Goal: Task Accomplishment & Management: Complete application form

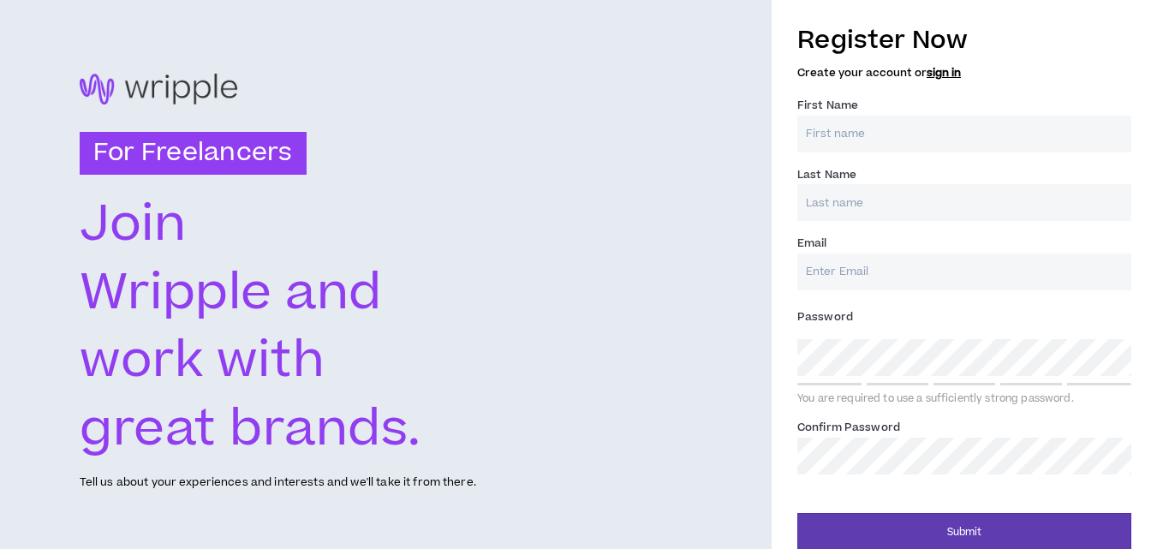
click at [601, 178] on div "For Freelancers [PERSON_NAME] and work with great brands. Tell us about your ex…" at bounding box center [386, 282] width 772 height 565
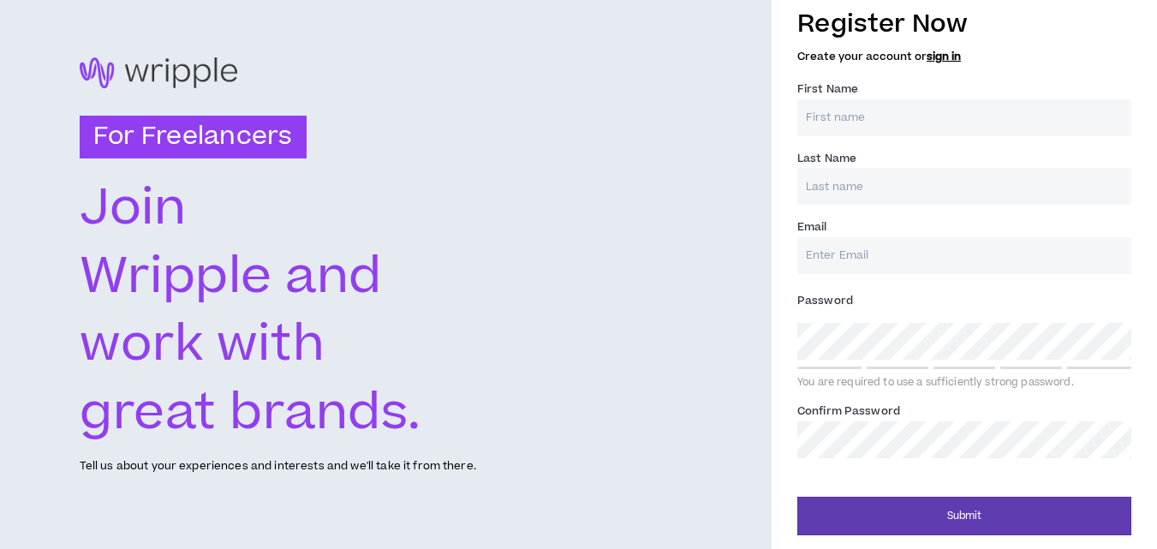
click at [915, 63] on div "Register Now Create your account or sign in" at bounding box center [964, 34] width 334 height 65
click at [927, 56] on link "sign in" at bounding box center [944, 56] width 34 height 15
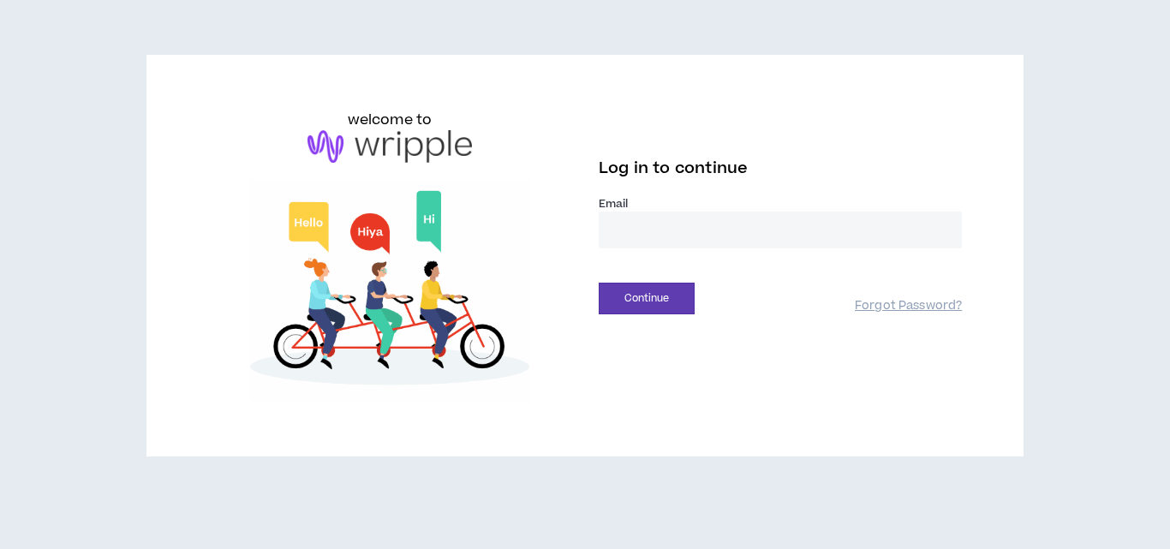
click at [626, 231] on input "email" at bounding box center [780, 230] width 363 height 37
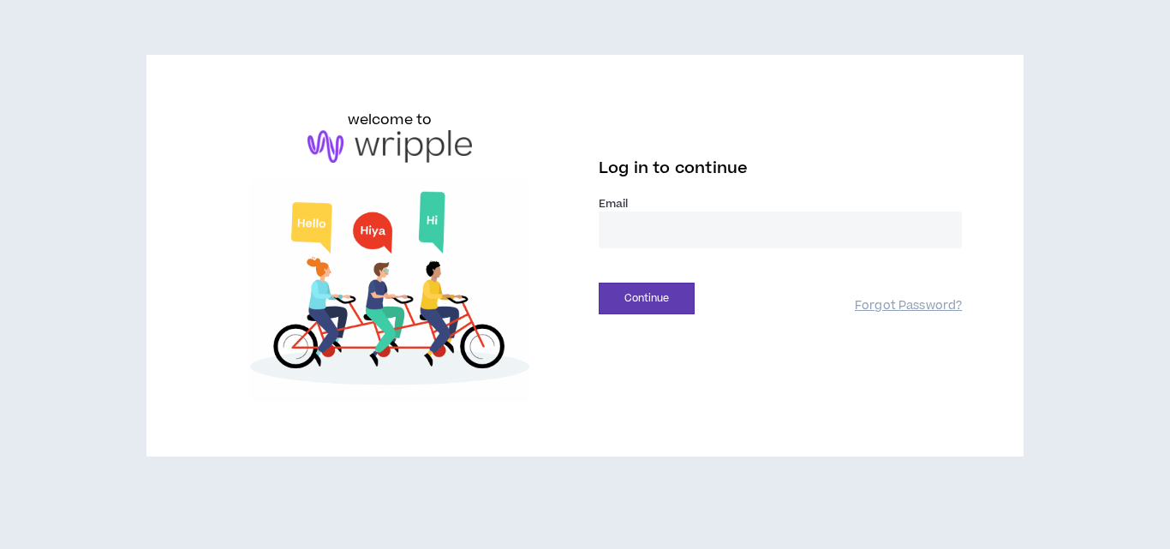
type input "**********"
click at [642, 300] on button "Continue" at bounding box center [647, 299] width 96 height 32
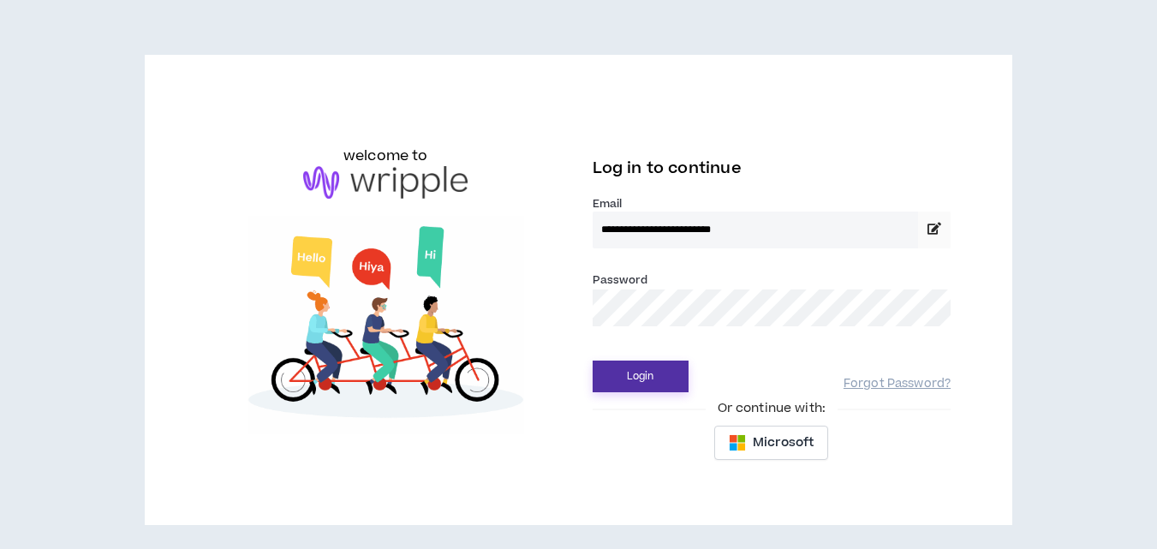
click at [620, 381] on button "Login" at bounding box center [641, 377] width 96 height 32
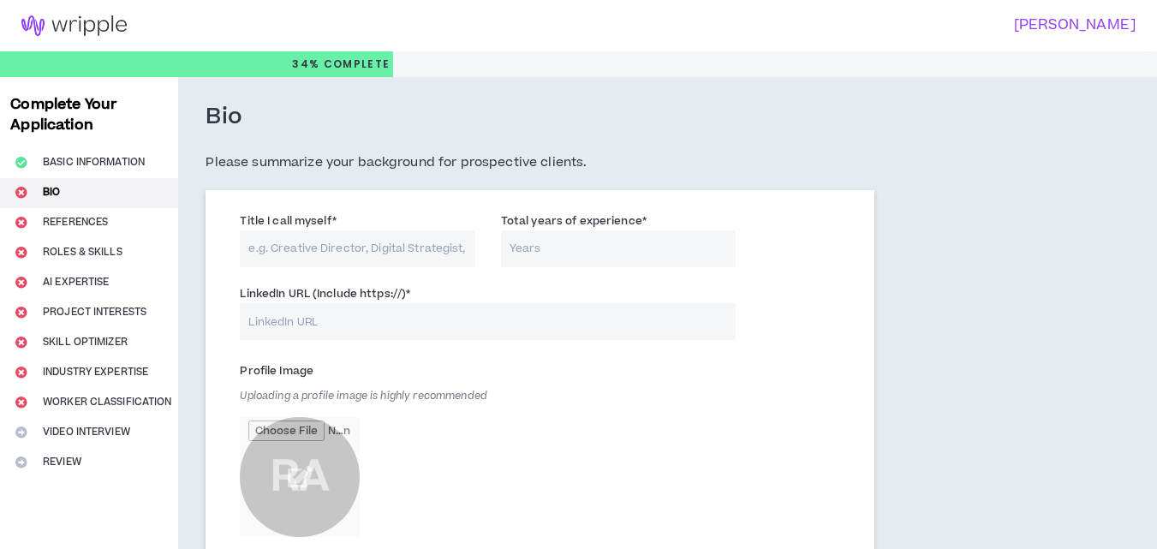
click at [338, 253] on input "Title I call myself *" at bounding box center [357, 248] width 235 height 37
type input "Digital Marketing Specialist"
click at [307, 333] on input "LinkedIn URL (Include https://) *" at bounding box center [488, 321] width 496 height 37
click at [562, 241] on input "Total years of experience *" at bounding box center [618, 248] width 235 height 37
click at [432, 323] on input "LinkedIn URL (Include https://) *" at bounding box center [488, 321] width 496 height 37
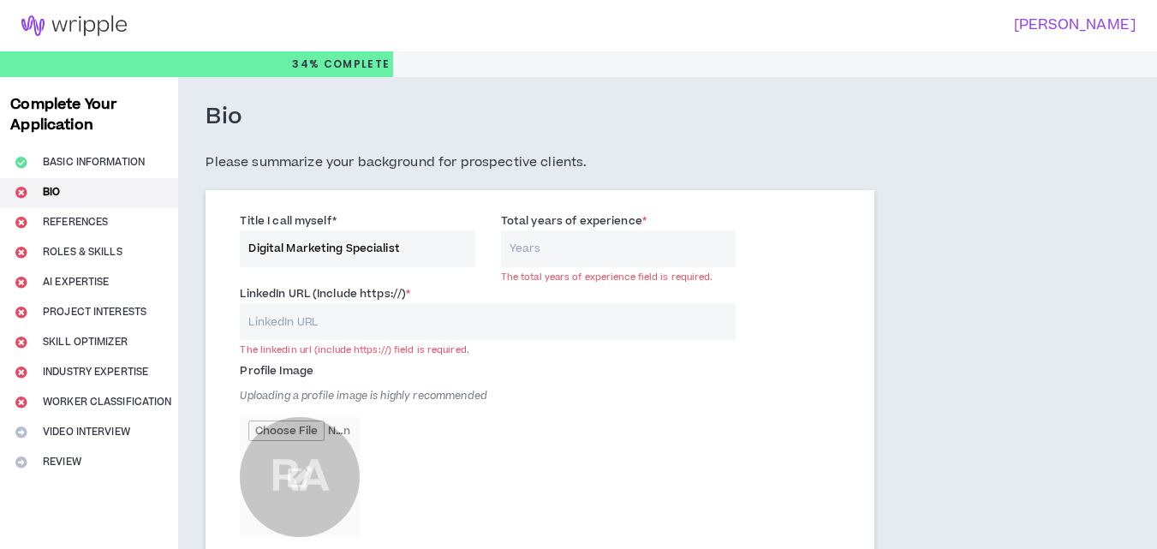
click at [545, 244] on input "Total years of experience *" at bounding box center [618, 248] width 235 height 37
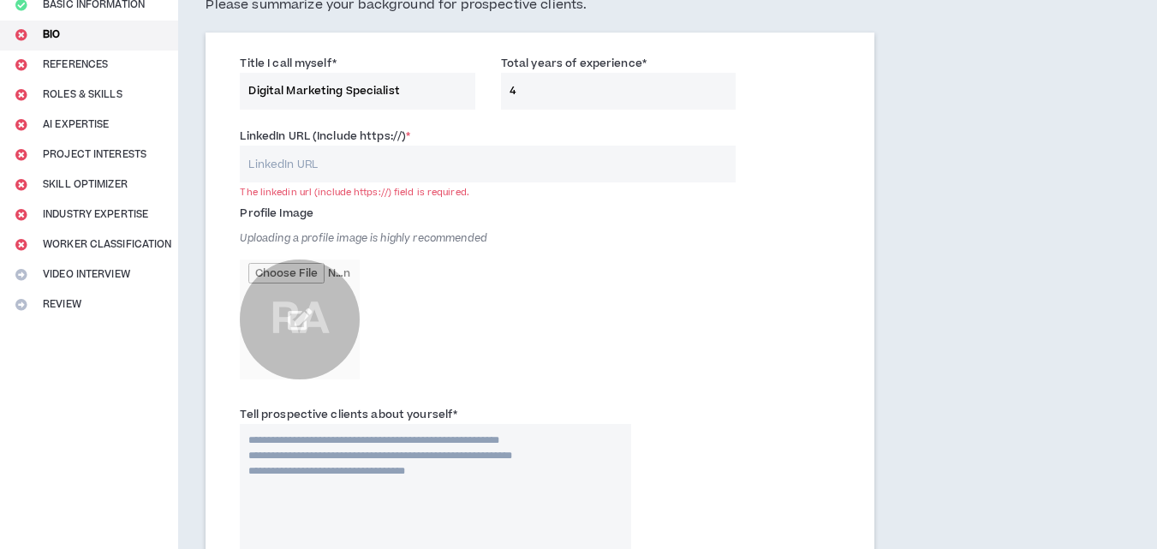
scroll to position [160, 0]
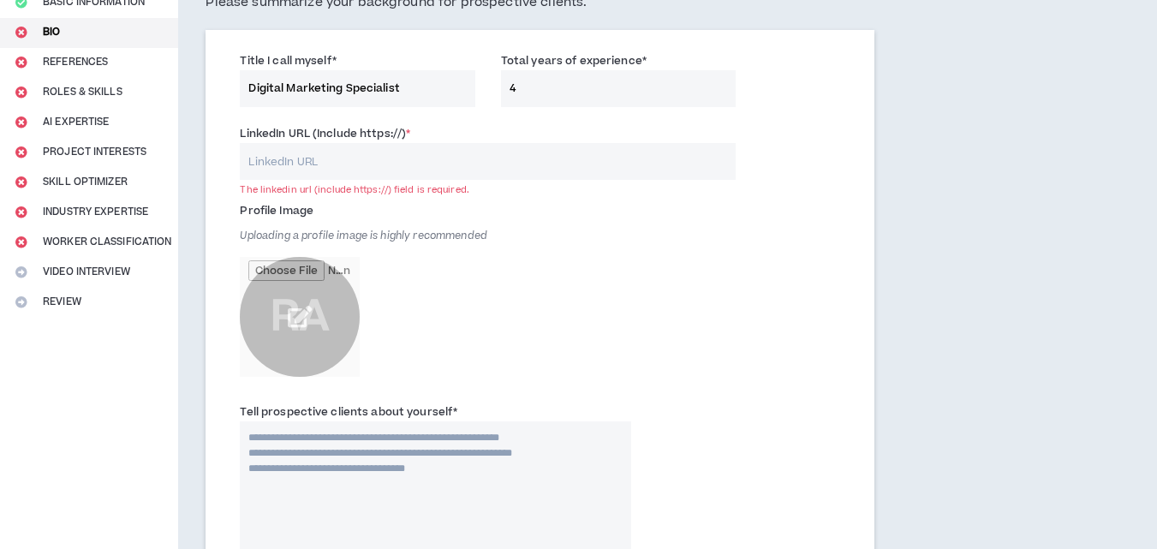
type input "4"
click at [289, 321] on input "file" at bounding box center [300, 317] width 120 height 120
click at [289, 314] on input "file" at bounding box center [300, 317] width 120 height 120
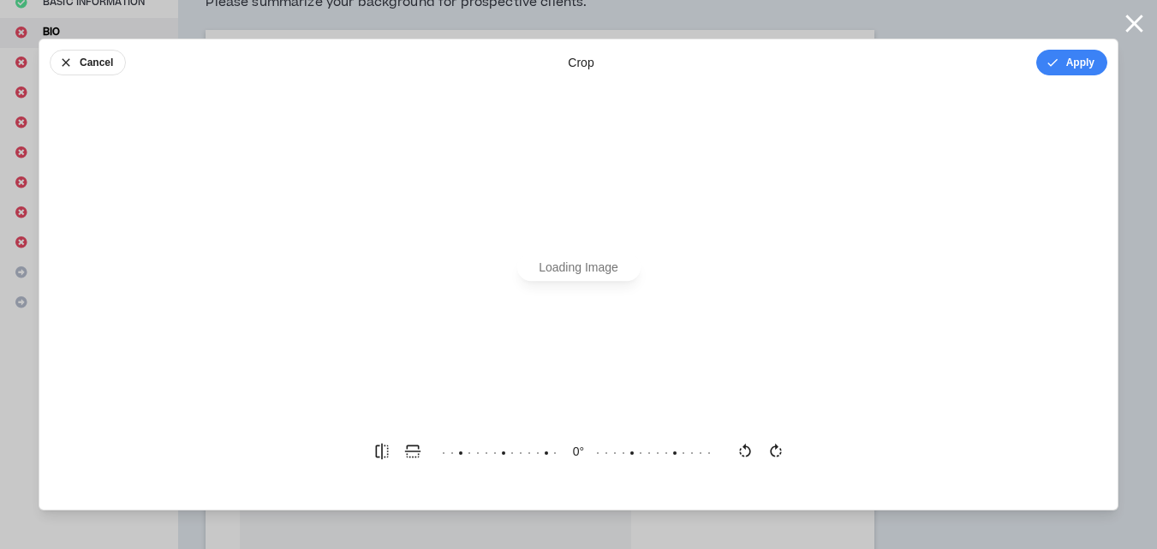
scroll to position [0, 0]
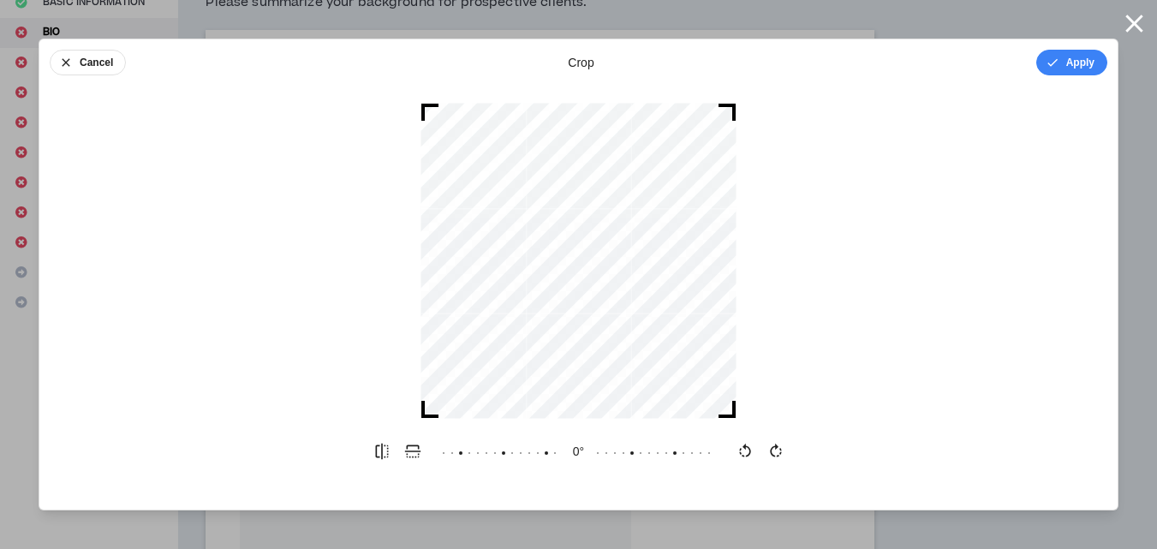
click at [792, 212] on div at bounding box center [578, 261] width 1078 height 316
click at [1070, 69] on button "Apply" at bounding box center [1071, 63] width 71 height 26
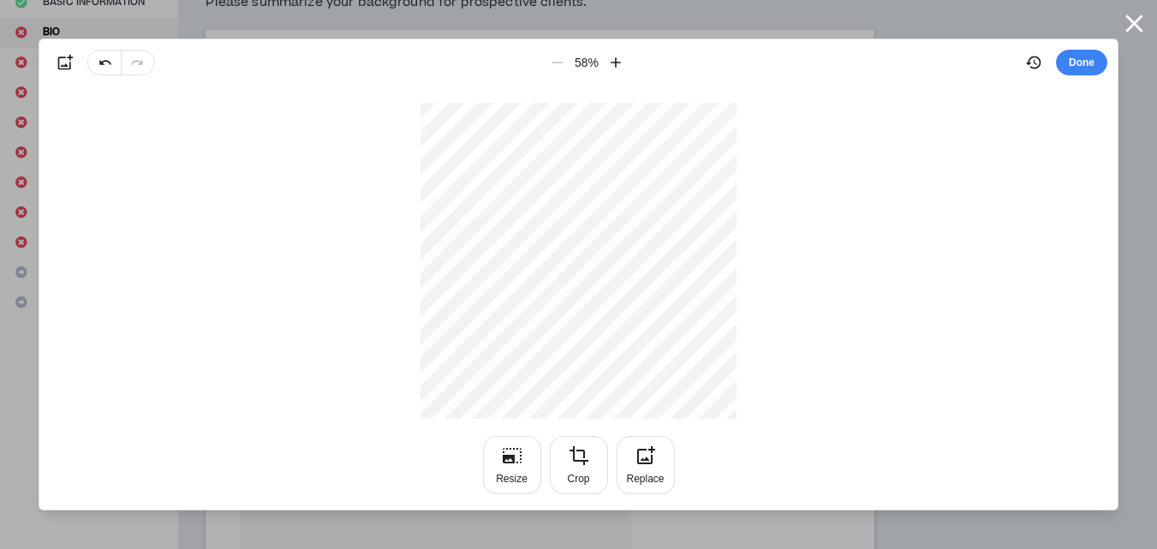
click at [929, 136] on div at bounding box center [578, 261] width 1078 height 316
click at [1067, 61] on button "Done" at bounding box center [1081, 63] width 51 height 26
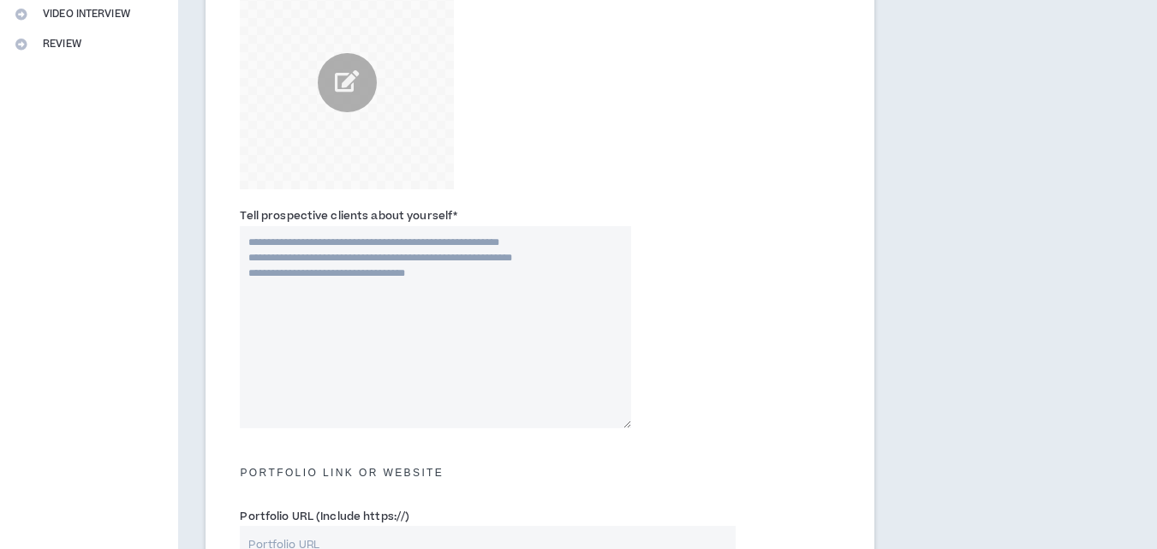
scroll to position [420, 0]
click at [300, 275] on textarea "Tell prospective clients about yourself *" at bounding box center [435, 325] width 391 height 202
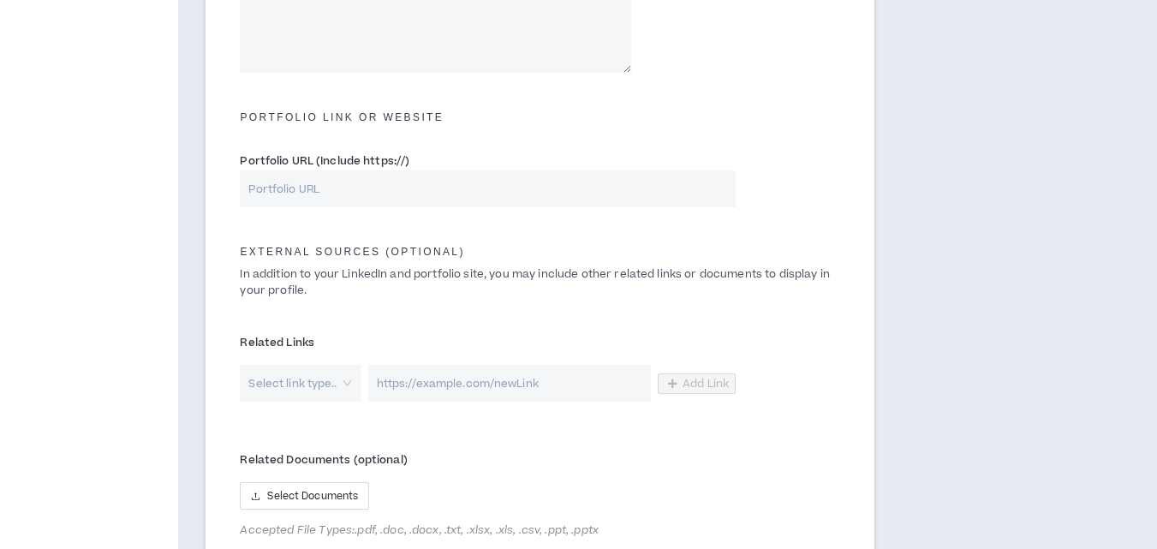
scroll to position [772, 0]
drag, startPoint x: 344, startPoint y: 181, endPoint x: 597, endPoint y: -49, distance: 341.3
click at [345, 192] on input "Portfolio URL (Include https://)" at bounding box center [488, 189] width 496 height 37
paste input "[URL][DOMAIN_NAME]"
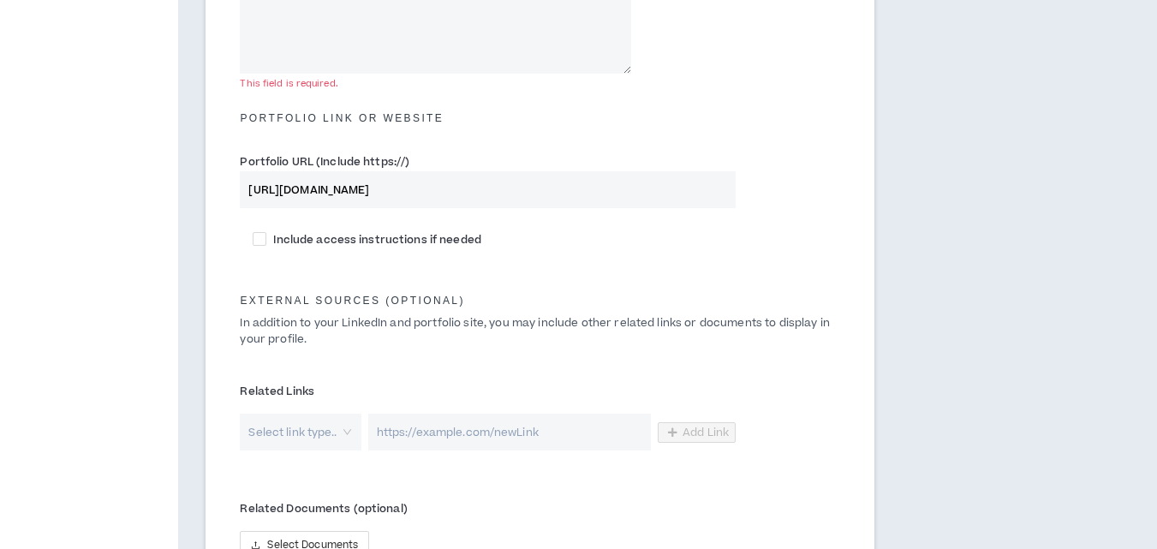
type input "[URL][DOMAIN_NAME]"
click at [331, 313] on div "External Sources (optional) In addition to your LinkedIn and portfolio site, yo…" at bounding box center [539, 321] width 625 height 53
click at [280, 415] on input "search" at bounding box center [294, 432] width 90 height 37
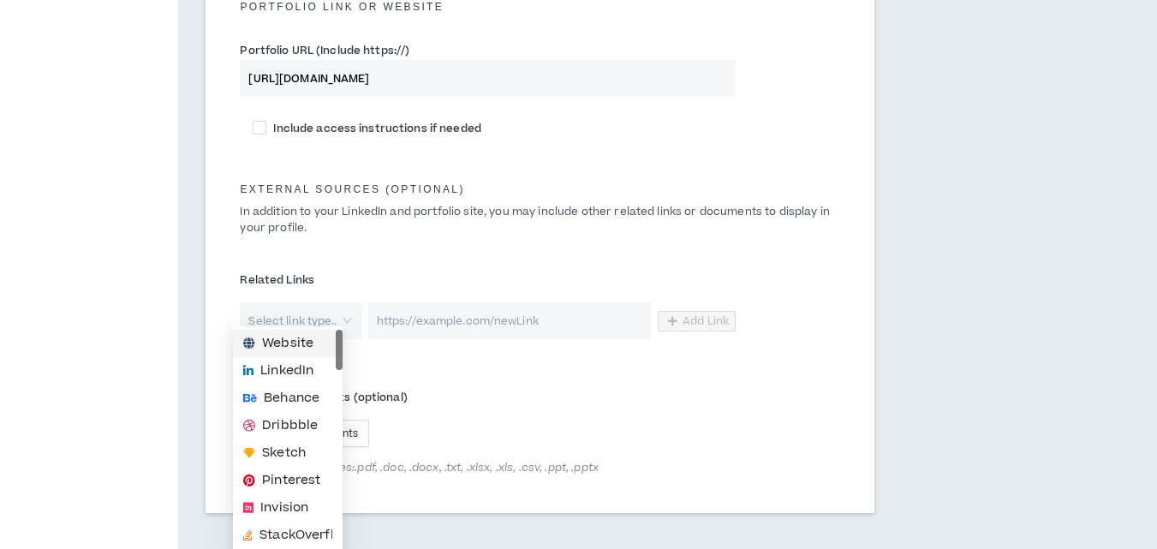
scroll to position [963, 0]
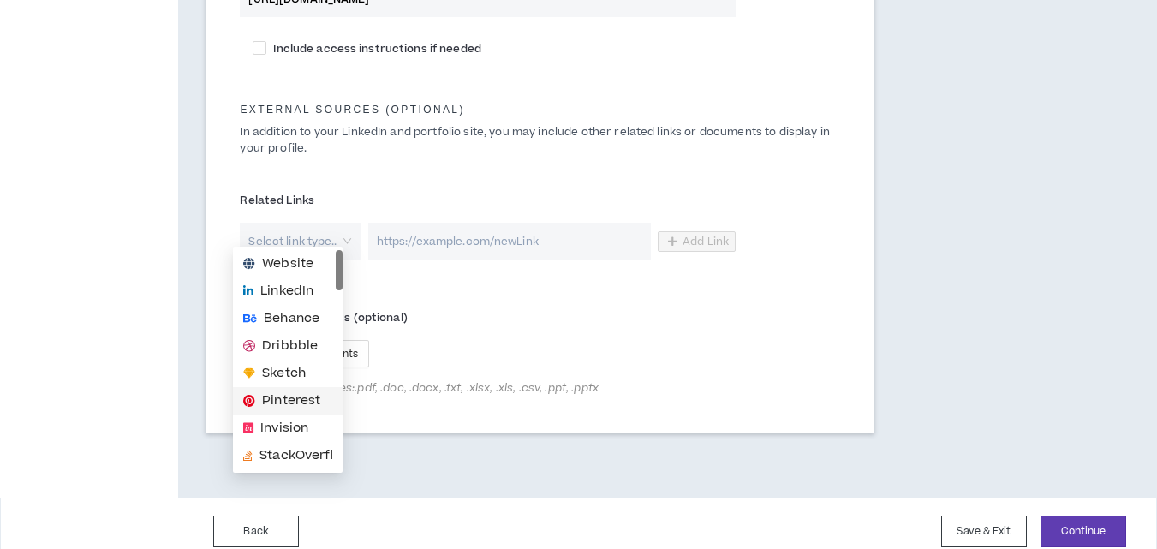
click at [280, 406] on span "Pinterest" at bounding box center [291, 400] width 58 height 19
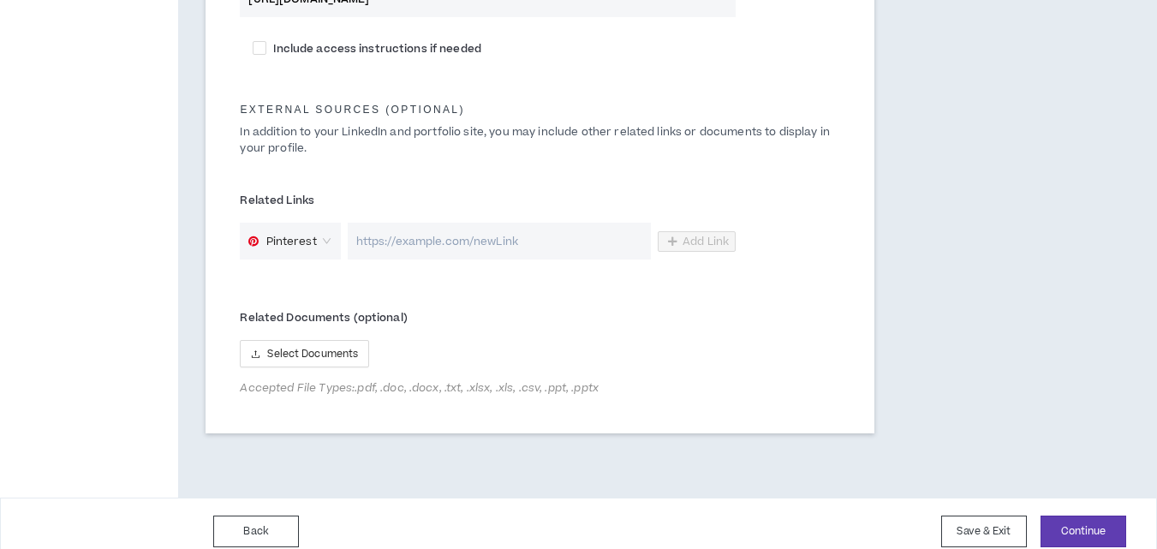
click at [365, 226] on input "url" at bounding box center [499, 241] width 303 height 37
paste input "[URL][DOMAIN_NAME]"
type input "[URL][DOMAIN_NAME]"
click at [683, 235] on span "Add Link" at bounding box center [705, 242] width 46 height 14
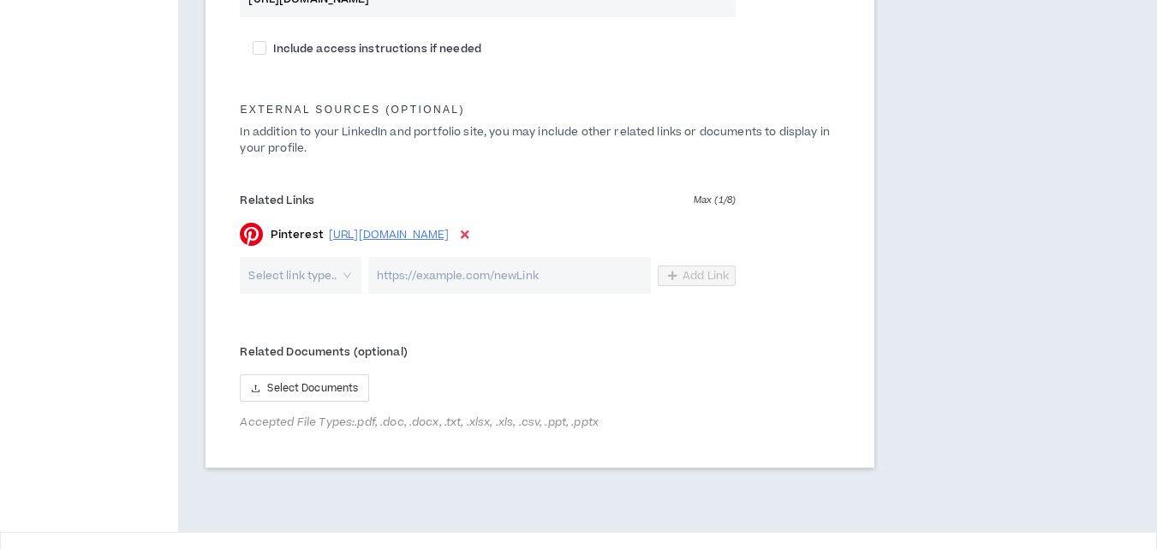
scroll to position [957, 0]
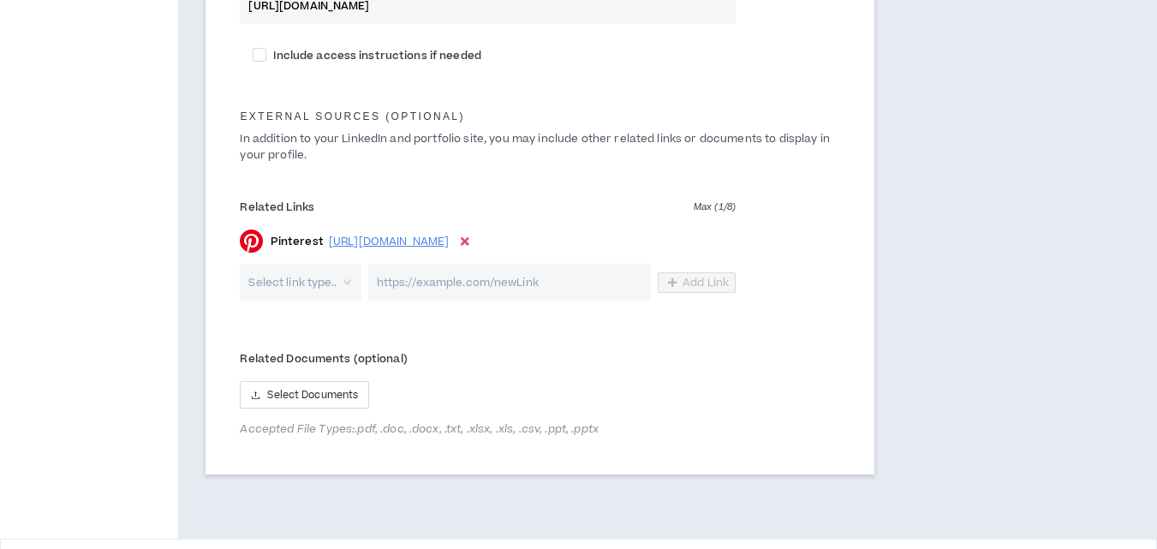
click at [305, 274] on input "search" at bounding box center [294, 282] width 90 height 37
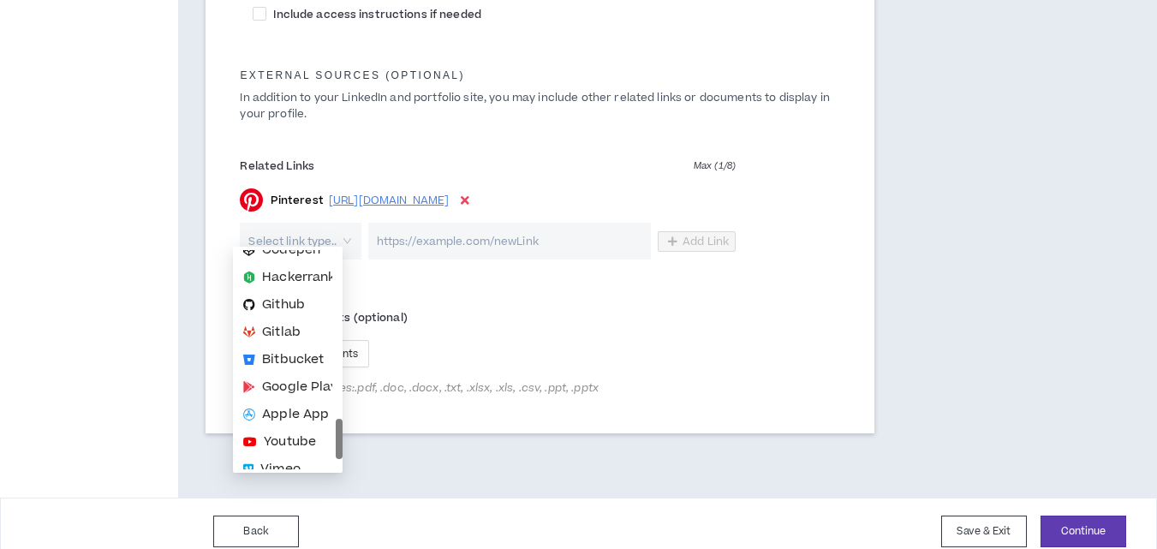
scroll to position [226, 0]
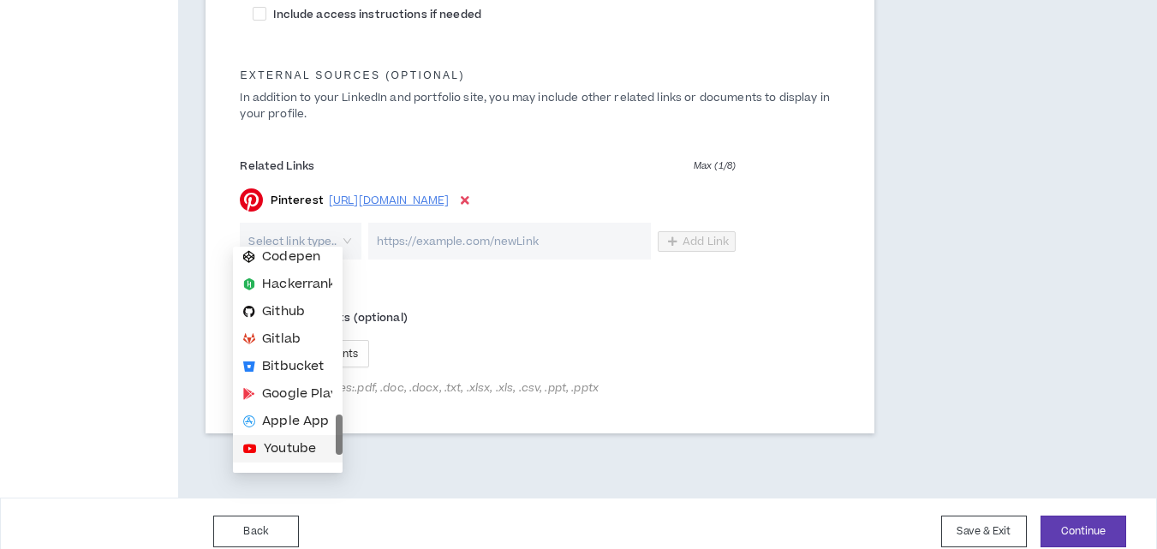
click at [273, 448] on span "Youtube" at bounding box center [290, 448] width 52 height 19
